Goal: Find specific page/section: Find specific page/section

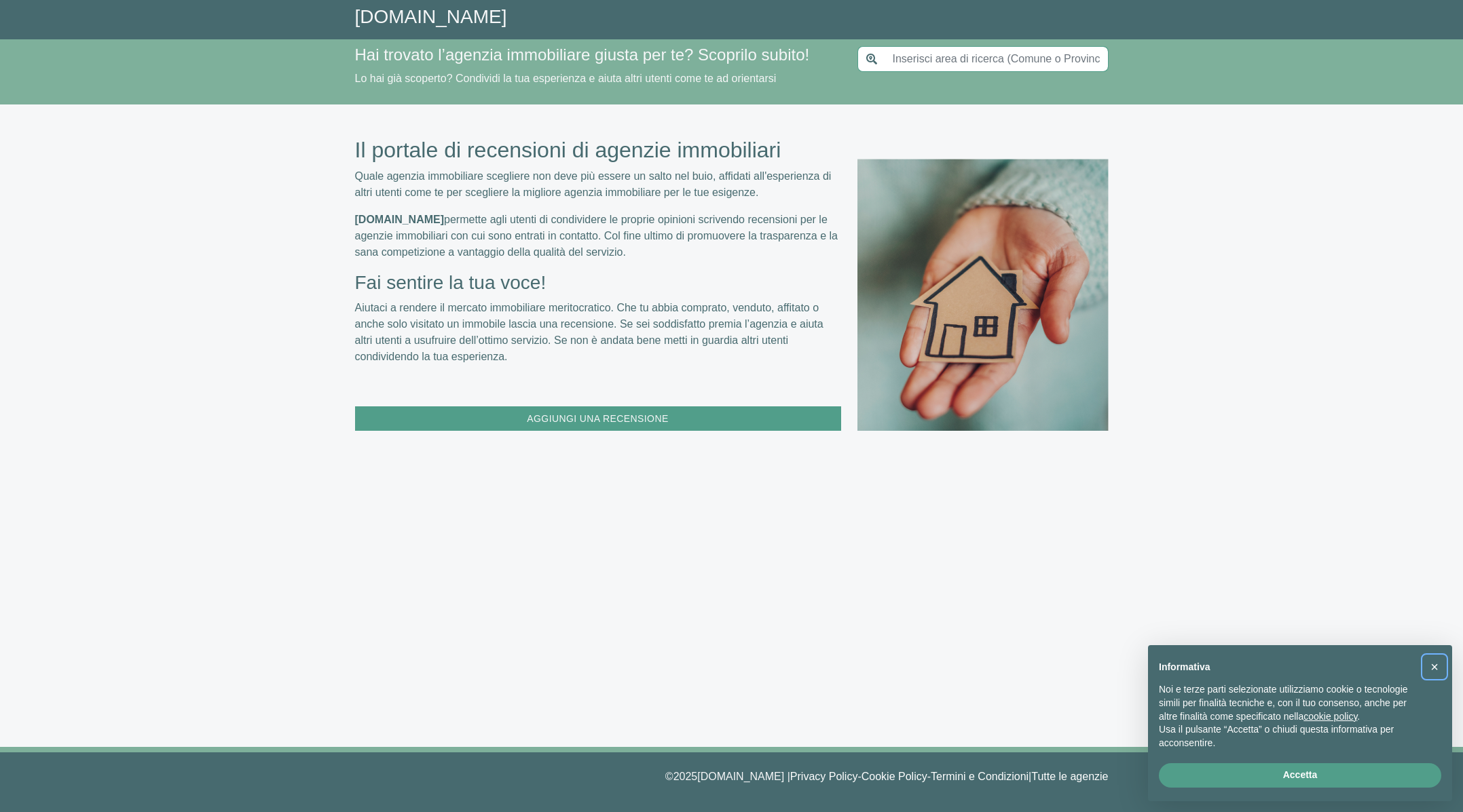
click at [1432, 664] on span "×" at bounding box center [1435, 667] width 9 height 15
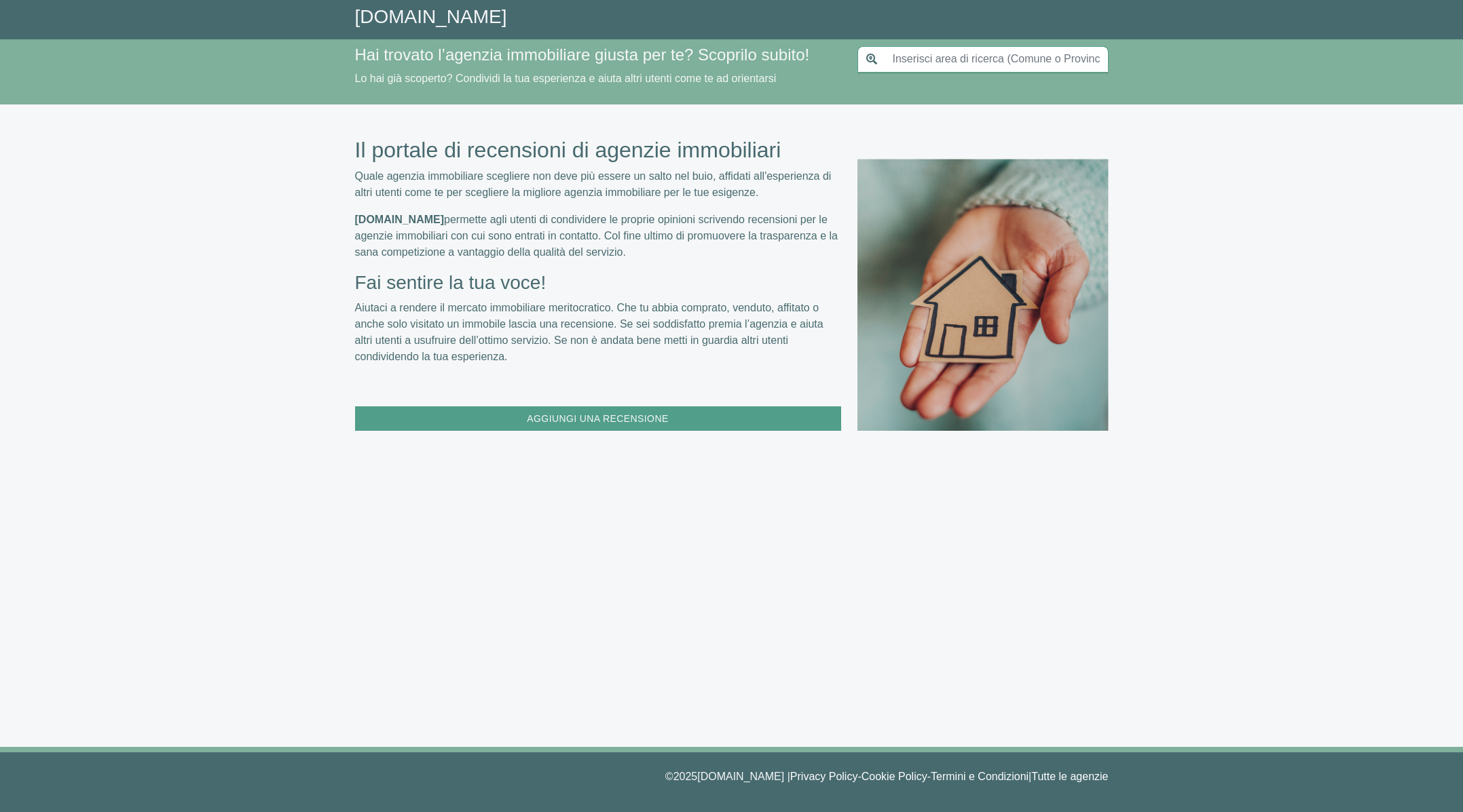
click at [927, 60] on input "text" at bounding box center [996, 59] width 224 height 26
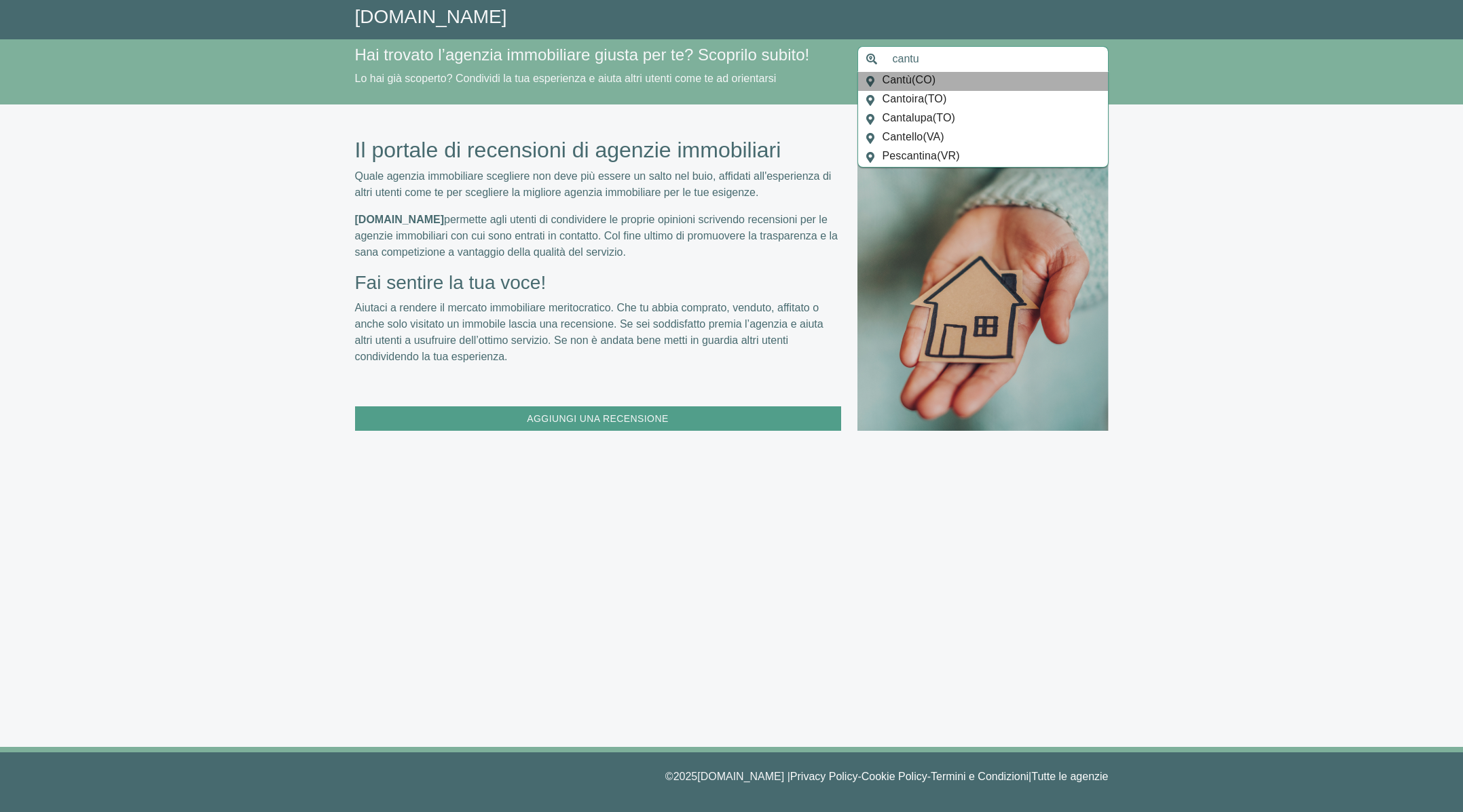
click at [905, 83] on span "Cantù ( CO )" at bounding box center [909, 82] width 54 height 19
type input "Cantù"
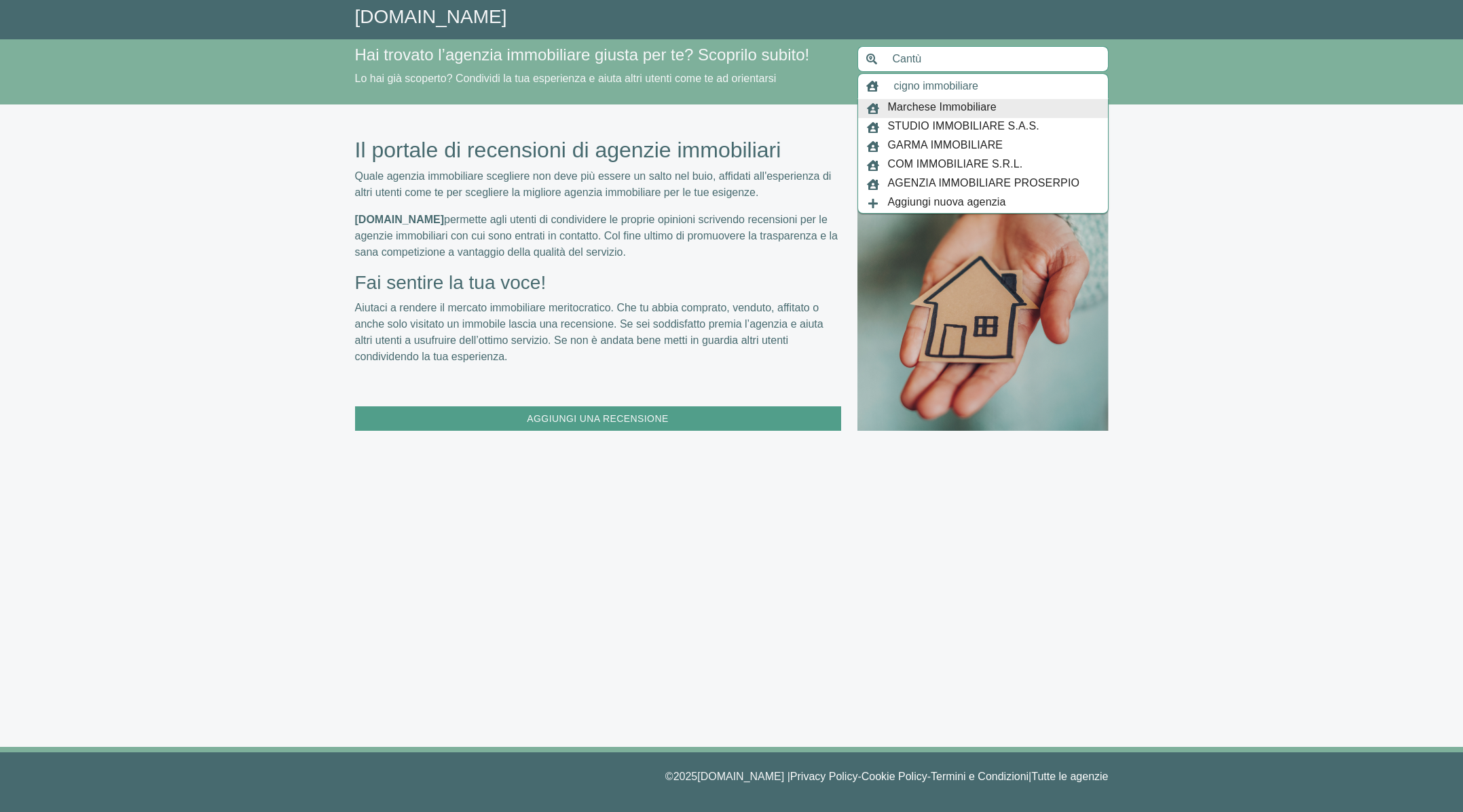
drag, startPoint x: 965, startPoint y: 85, endPoint x: 963, endPoint y: 66, distance: 19.1
click at [966, 85] on input "cigno immobiliare" at bounding box center [996, 86] width 222 height 26
click at [989, 85] on input "cigno immobiliare" at bounding box center [996, 86] width 222 height 26
click at [1076, 81] on input "cigno immobiliare" at bounding box center [996, 86] width 222 height 26
type input "cigno immobiliare"
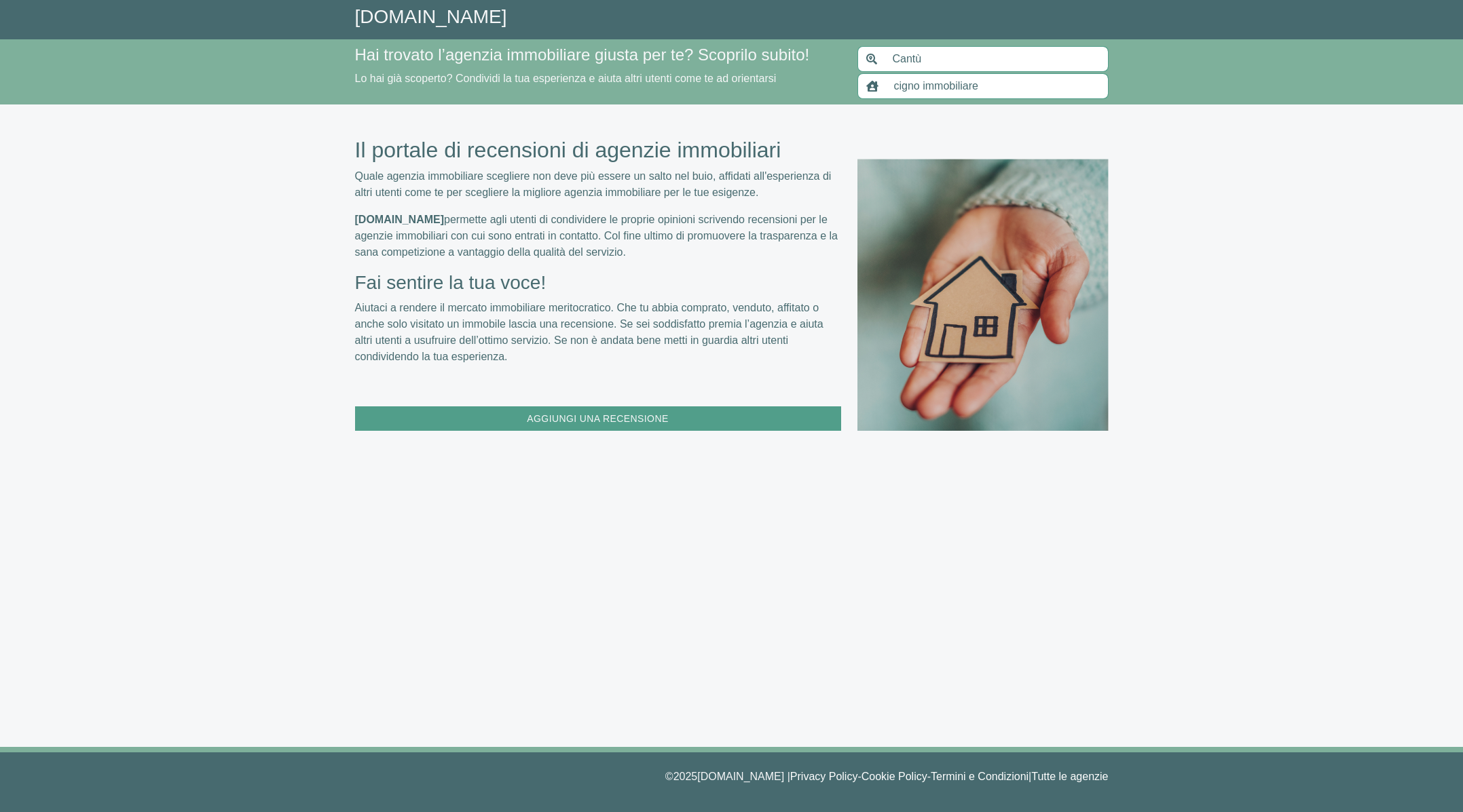
click at [875, 85] on icon at bounding box center [872, 86] width 12 height 11
click at [869, 55] on icon at bounding box center [871, 59] width 11 height 11
drag, startPoint x: 379, startPoint y: 260, endPoint x: 517, endPoint y: 317, distance: 149.3
click at [392, 260] on div "Il portale di recensioni di agenzie immobiliari Quale agenzia immobiliare scegl…" at bounding box center [598, 284] width 486 height 294
